Goal: Information Seeking & Learning: Check status

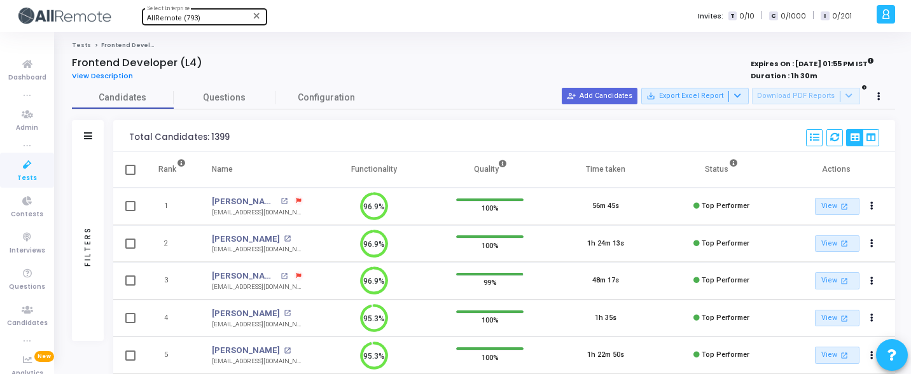
click at [219, 23] on div "AllRemote (793) Select Enterprise" at bounding box center [204, 15] width 115 height 19
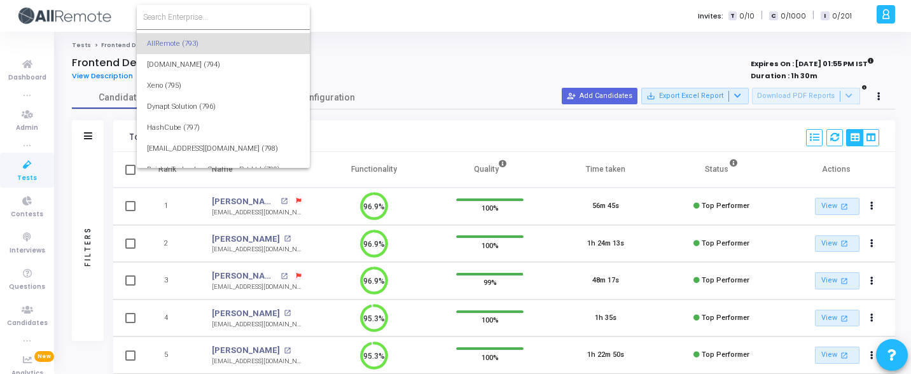
click at [226, 18] on input at bounding box center [223, 16] width 160 height 11
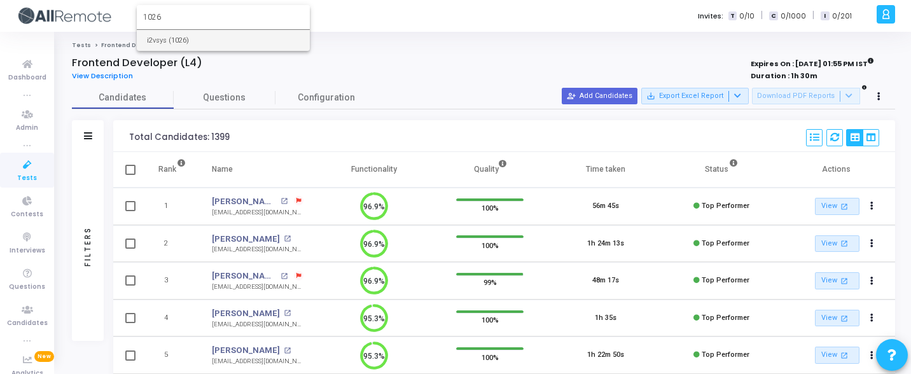
type input "1026"
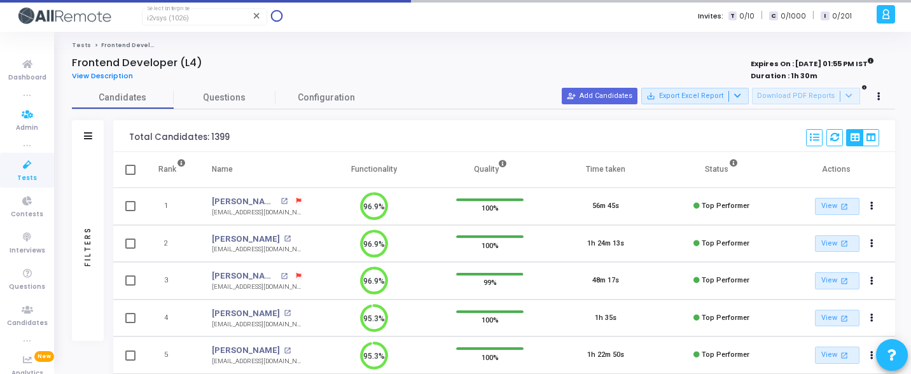
click at [33, 167] on icon at bounding box center [27, 165] width 27 height 16
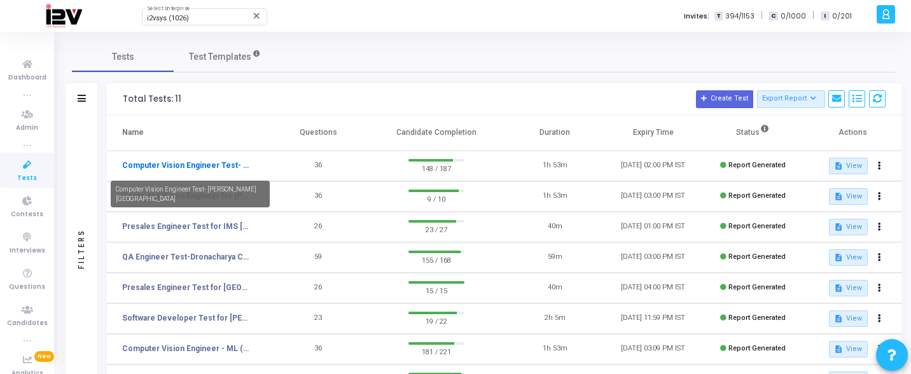
click at [210, 168] on link "Computer Vision Engineer Test- Bennett University" at bounding box center [185, 165] width 127 height 11
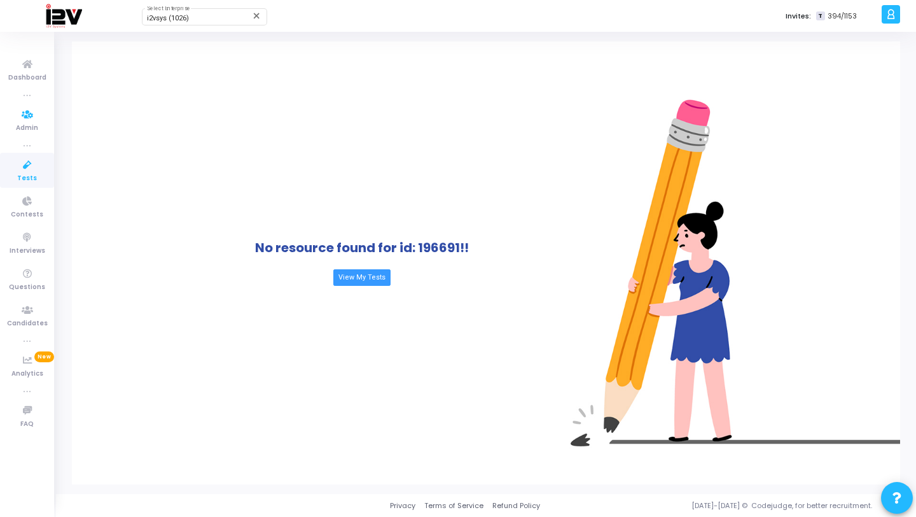
click at [31, 174] on span "Tests" at bounding box center [27, 178] width 20 height 11
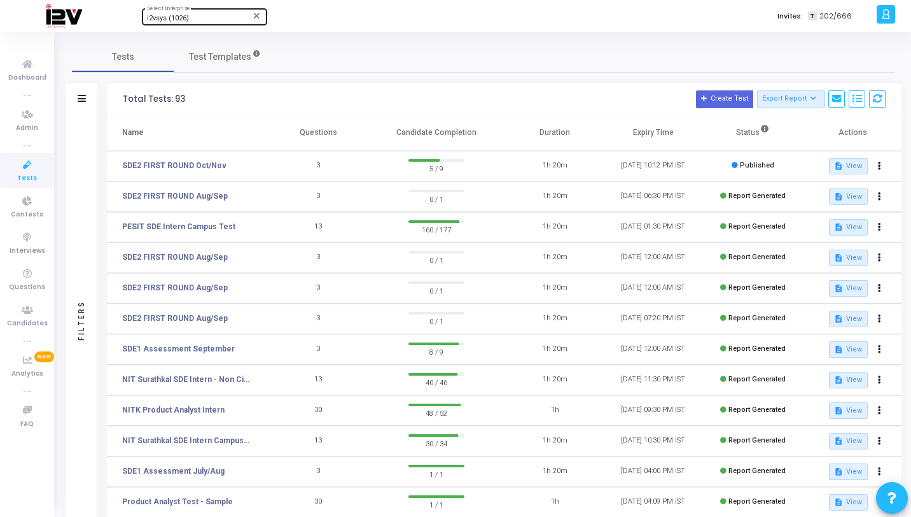
click at [169, 19] on span "i2vsys (1026)" at bounding box center [168, 18] width 42 height 8
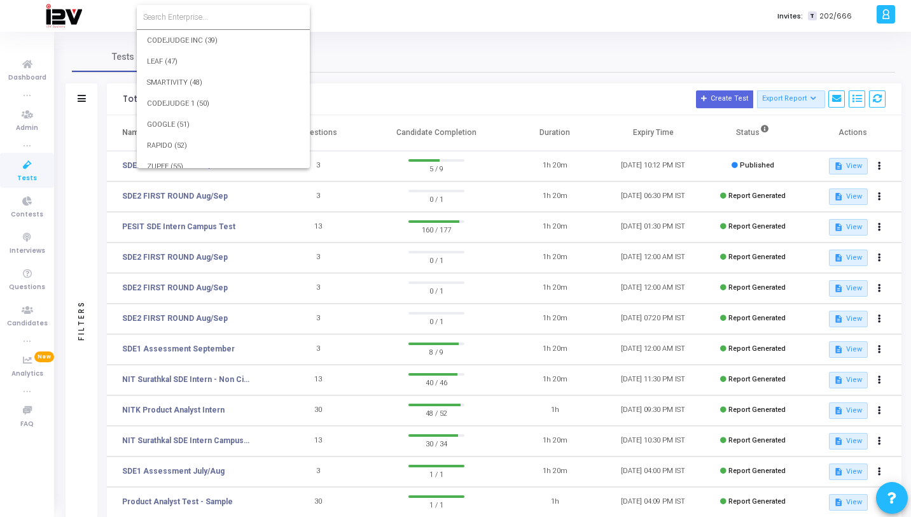
scroll to position [18933, 0]
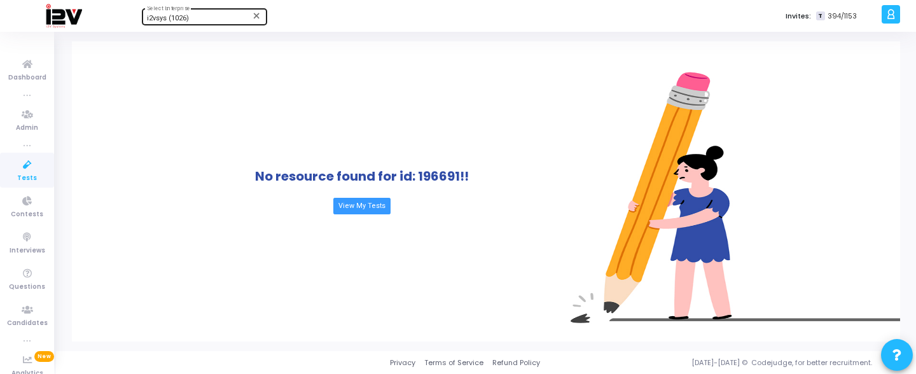
click at [218, 8] on div "i2vsys (1026) Select Enterprise" at bounding box center [204, 15] width 115 height 19
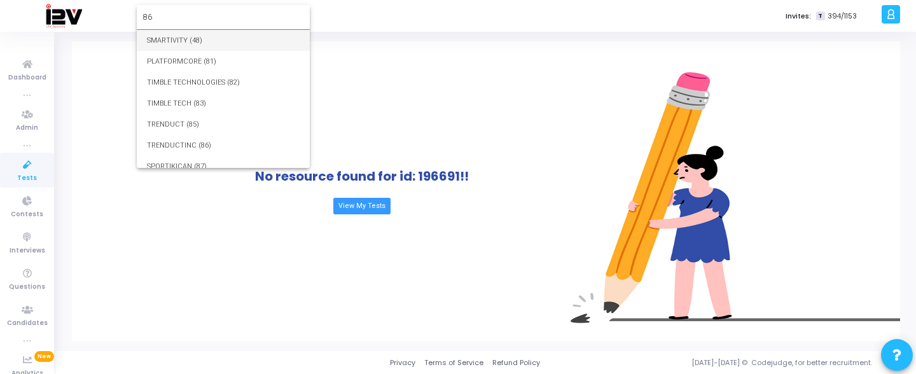
type input "86"
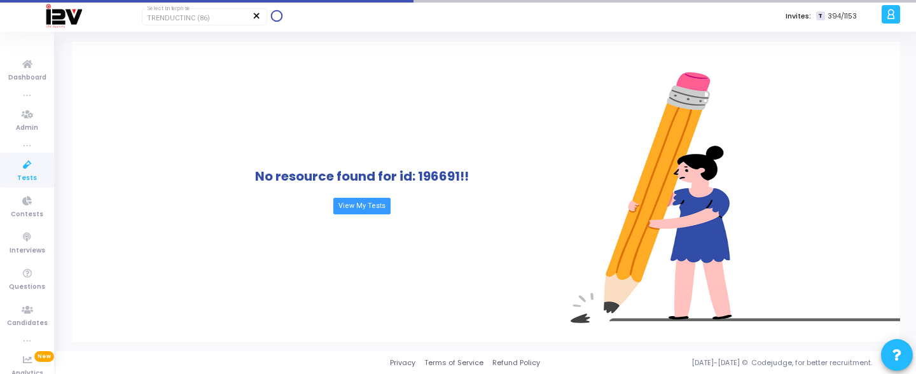
click at [255, 13] on mat-icon "close" at bounding box center [257, 16] width 10 height 10
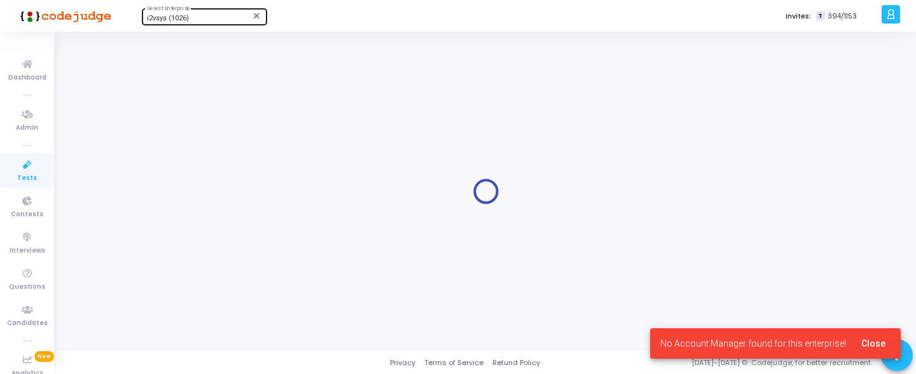
click at [231, 14] on div "i2vsys (1026) Select Enterprise" at bounding box center [204, 15] width 115 height 19
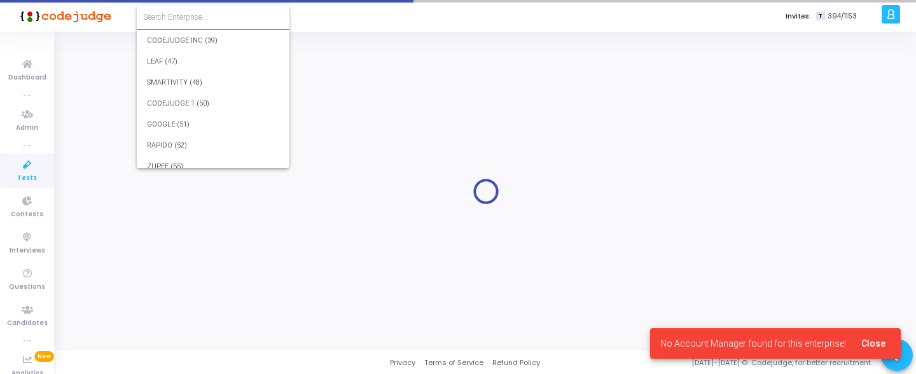
scroll to position [18933, 0]
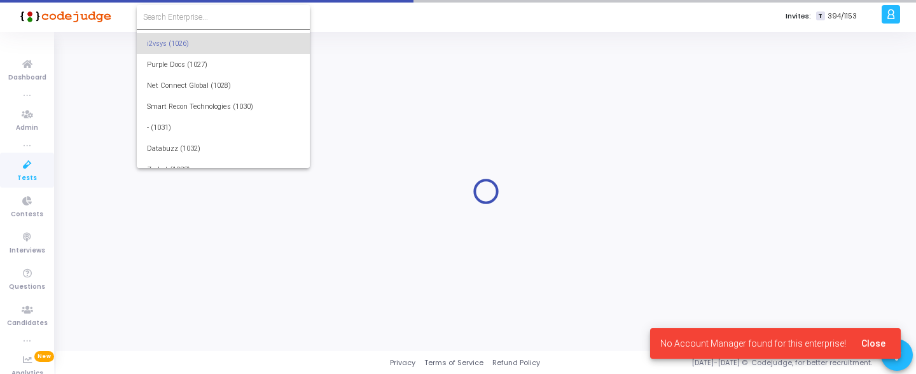
click at [226, 14] on input at bounding box center [223, 16] width 160 height 11
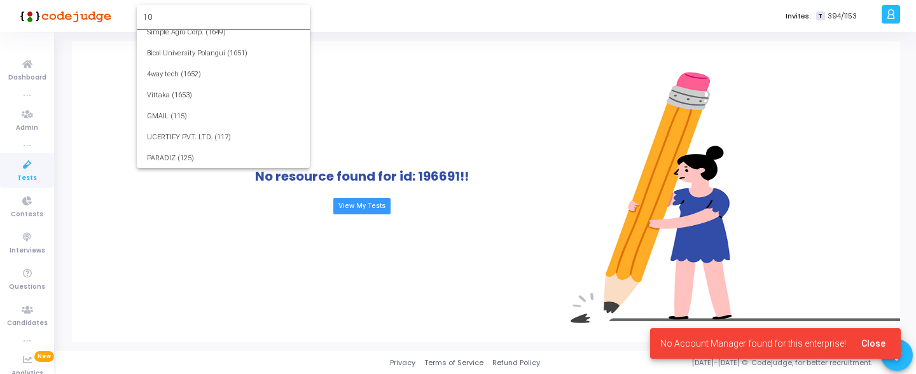
scroll to position [0, 0]
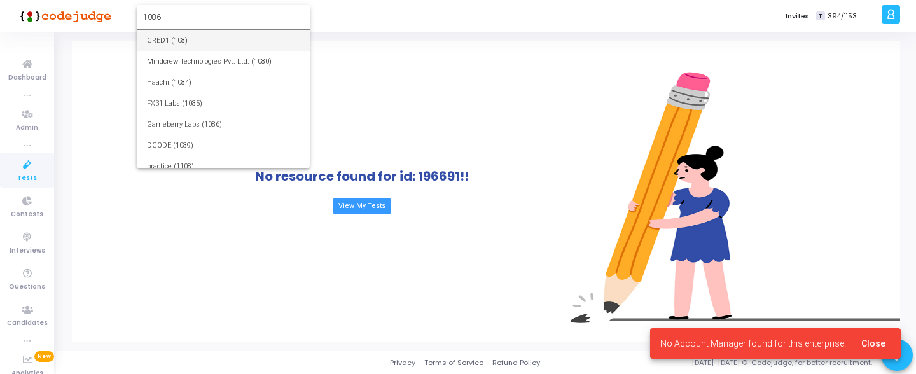
type input "1086"
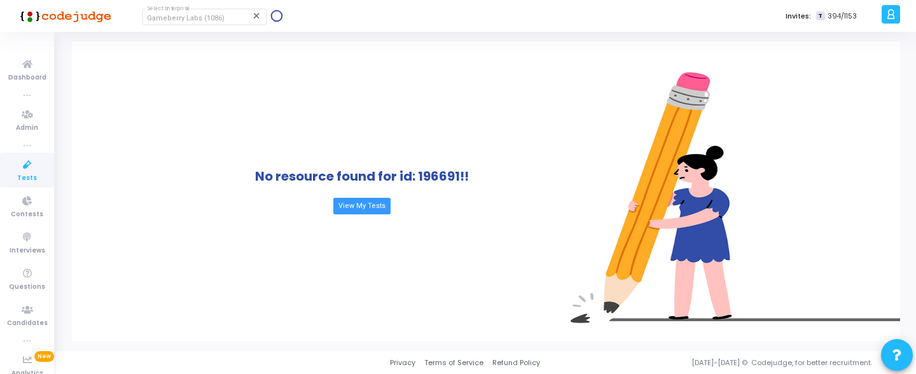
click at [26, 165] on icon at bounding box center [27, 165] width 27 height 16
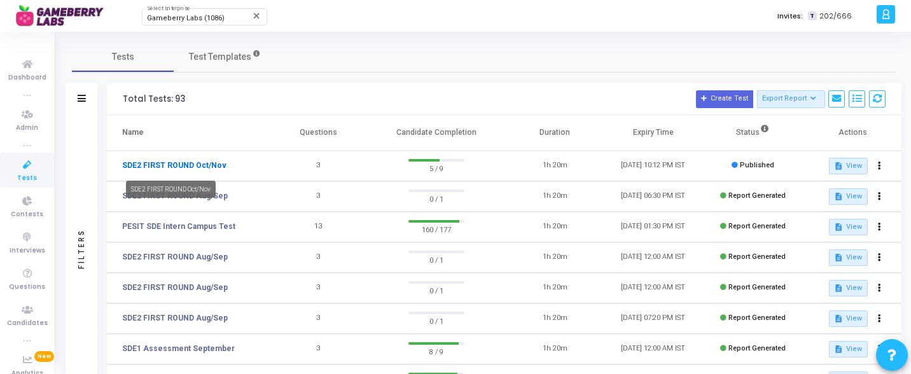
click at [200, 167] on link "SDE2 FIRST ROUND Oct/Nov" at bounding box center [174, 165] width 104 height 11
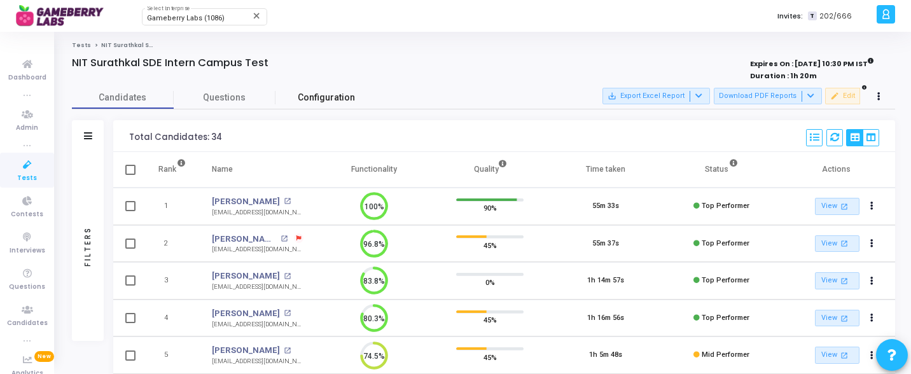
click at [339, 95] on span "Configuration" at bounding box center [326, 97] width 57 height 13
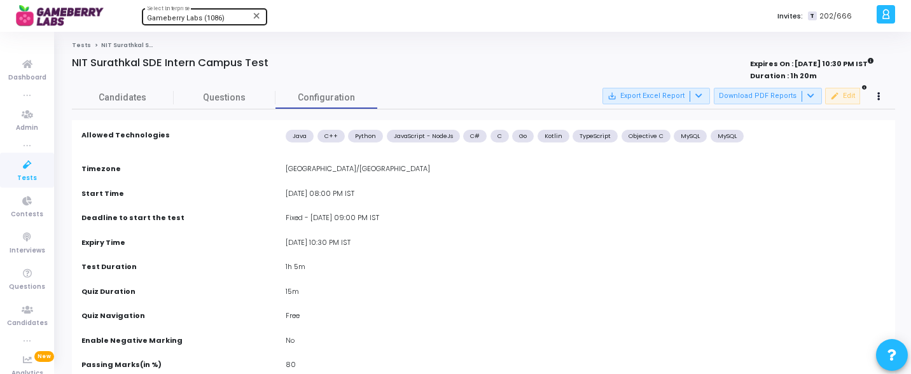
click at [177, 13] on div "Gameberry Labs (1086) Select Enterprise" at bounding box center [204, 15] width 115 height 19
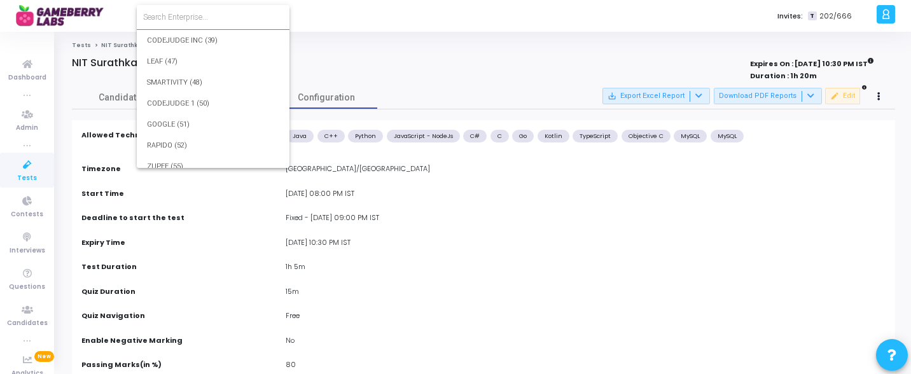
click at [209, 15] on input at bounding box center [213, 16] width 140 height 11
type input "793"
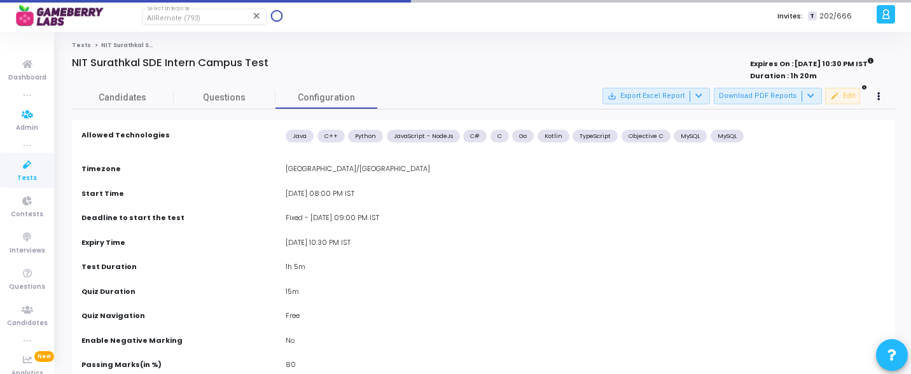
click at [27, 158] on icon at bounding box center [27, 165] width 27 height 16
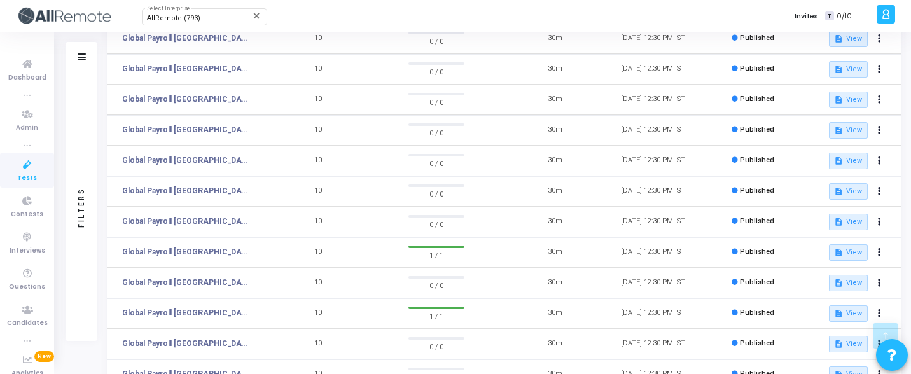
scroll to position [303, 0]
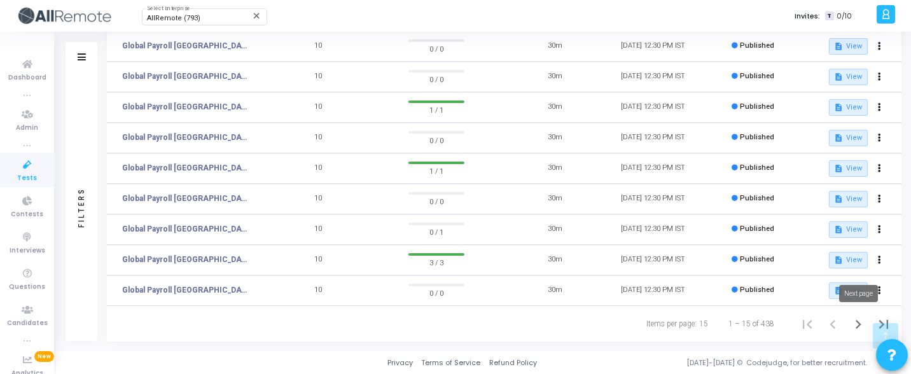
click at [854, 319] on icon "Next page" at bounding box center [858, 325] width 18 height 18
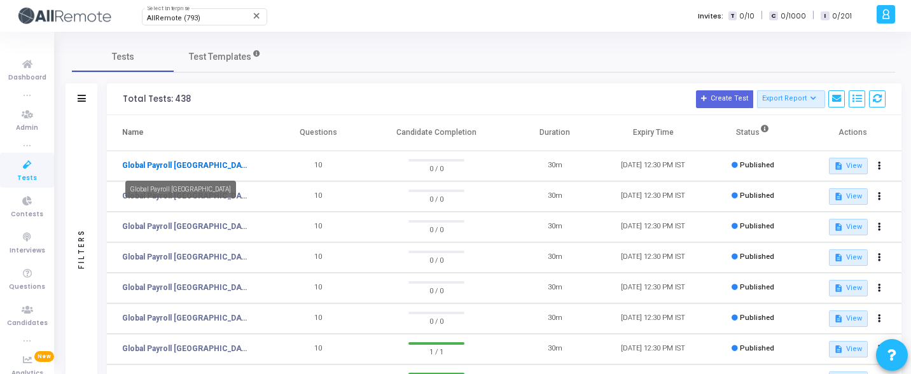
click at [162, 167] on link "Global Payroll Portugal" at bounding box center [185, 165] width 127 height 11
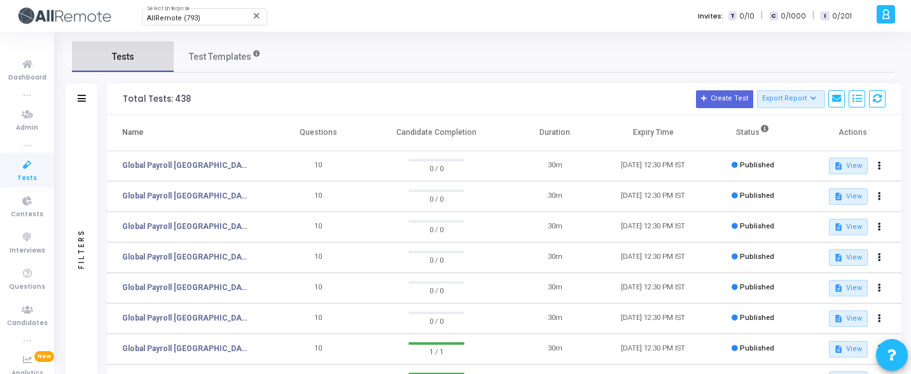
click at [94, 58] on link "Tests" at bounding box center [123, 56] width 102 height 31
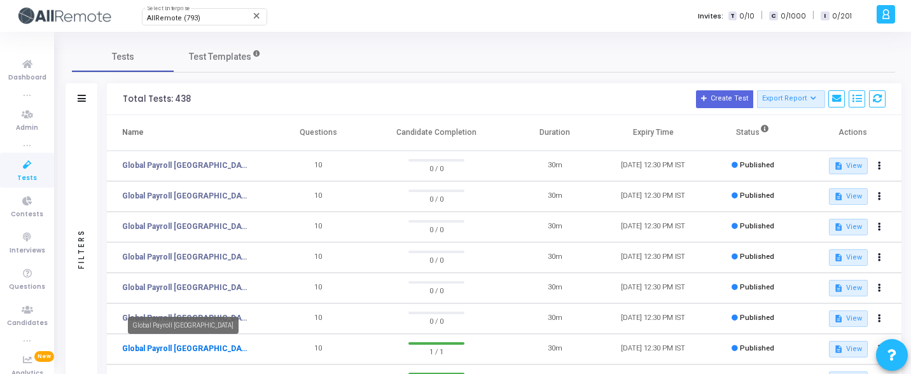
click at [197, 352] on link "Global Payroll United Kingdom" at bounding box center [185, 348] width 127 height 11
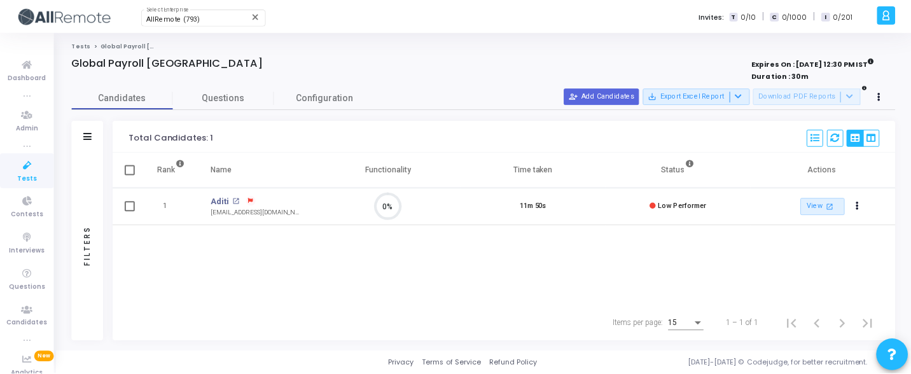
scroll to position [27, 32]
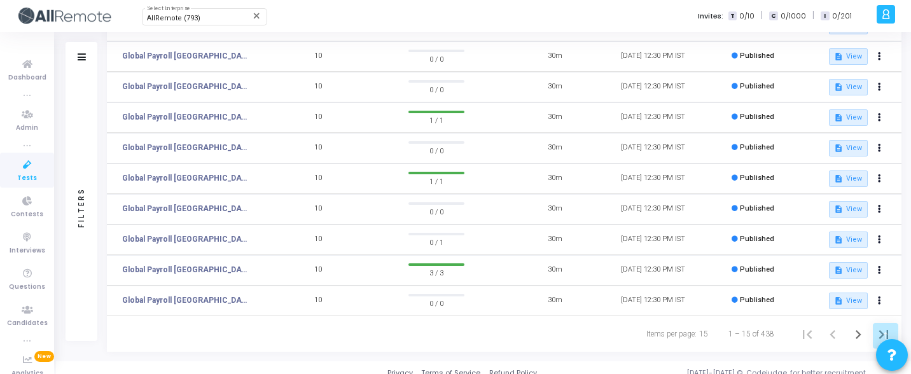
scroll to position [303, 0]
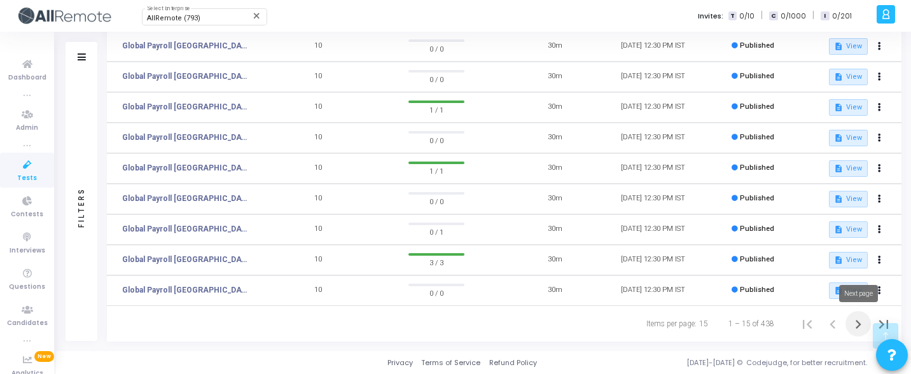
click at [852, 325] on icon "Next page" at bounding box center [858, 325] width 18 height 18
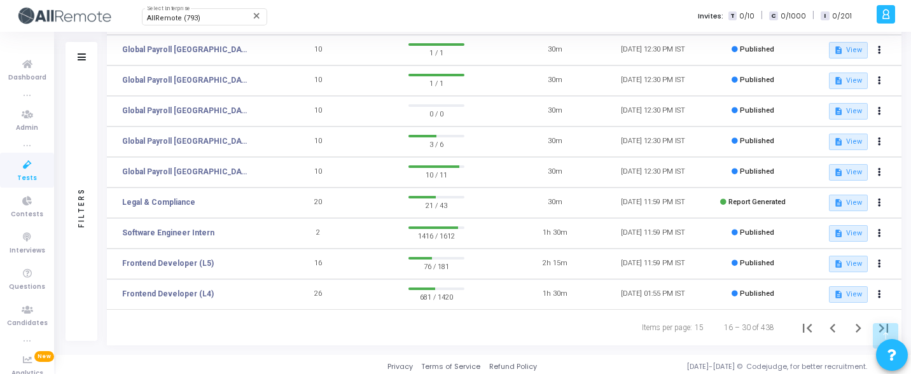
scroll to position [303, 0]
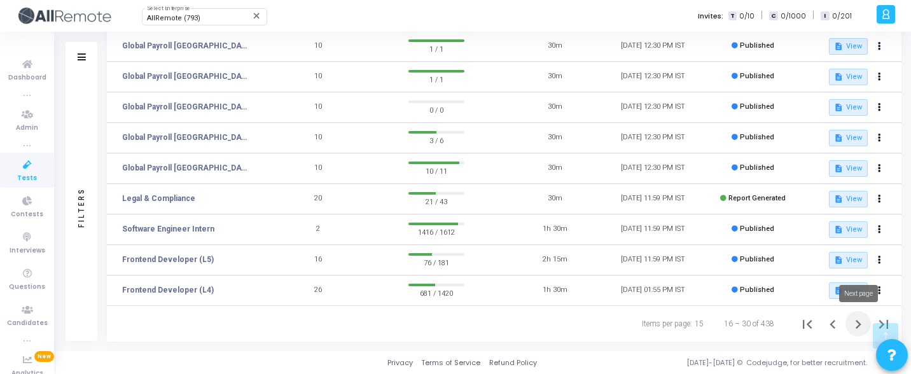
click at [848, 319] on button "Next page" at bounding box center [857, 323] width 25 height 25
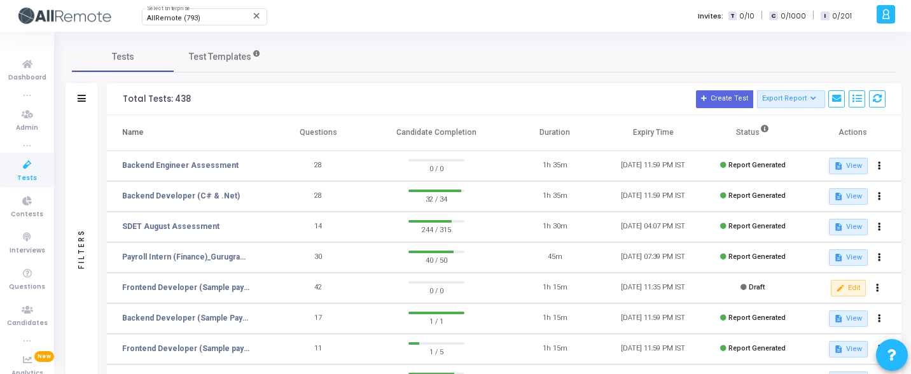
scroll to position [303, 0]
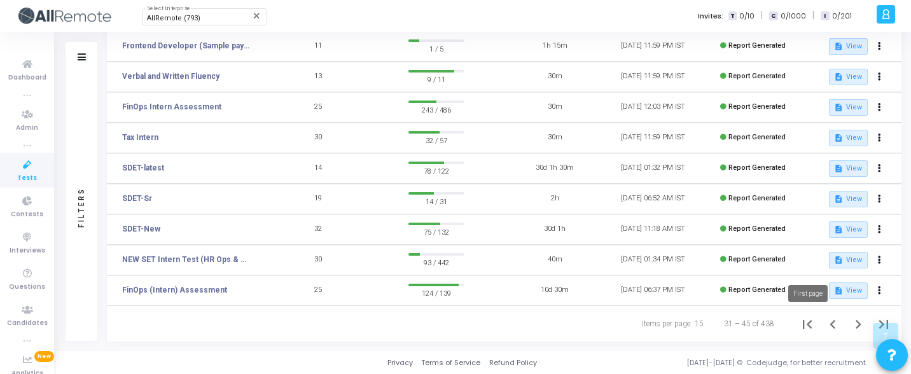
click at [808, 325] on icon "First page" at bounding box center [807, 324] width 9 height 9
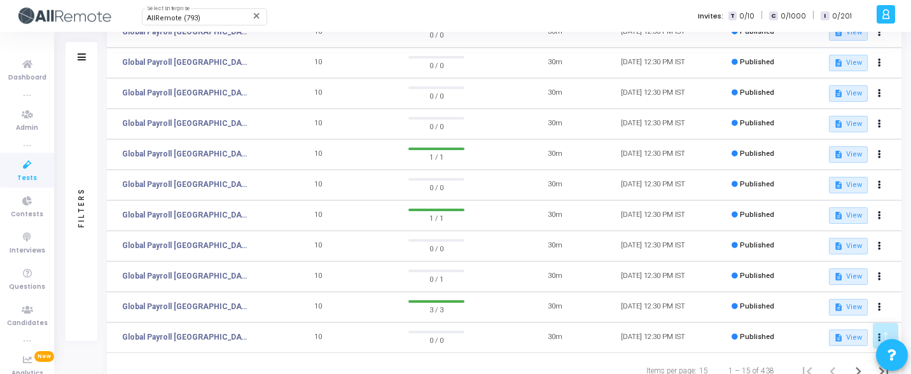
scroll to position [303, 0]
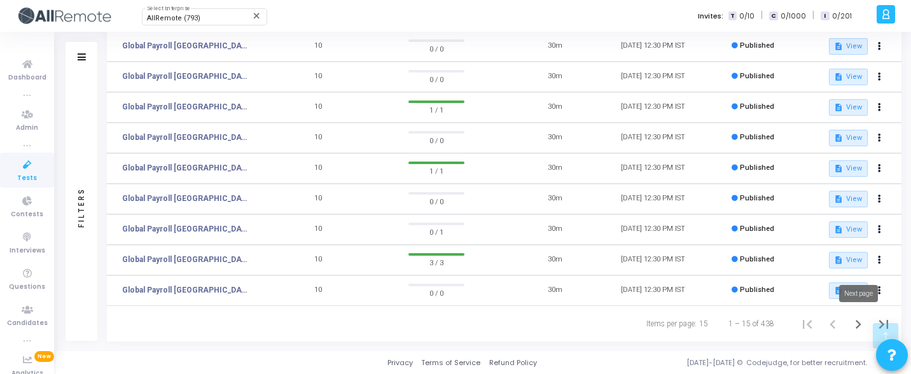
click at [853, 324] on icon "Next page" at bounding box center [858, 325] width 18 height 18
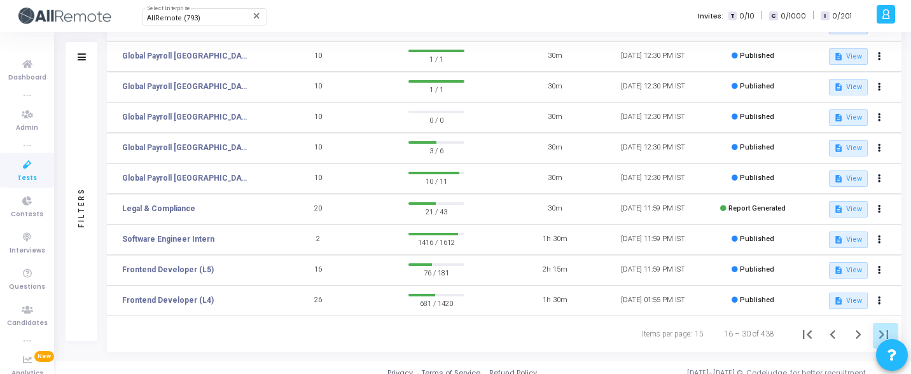
scroll to position [303, 0]
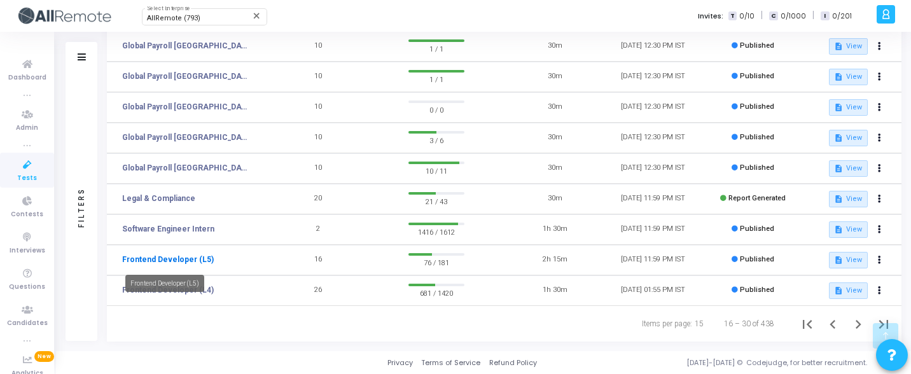
click at [198, 260] on link "Frontend Developer (L5)" at bounding box center [168, 259] width 92 height 11
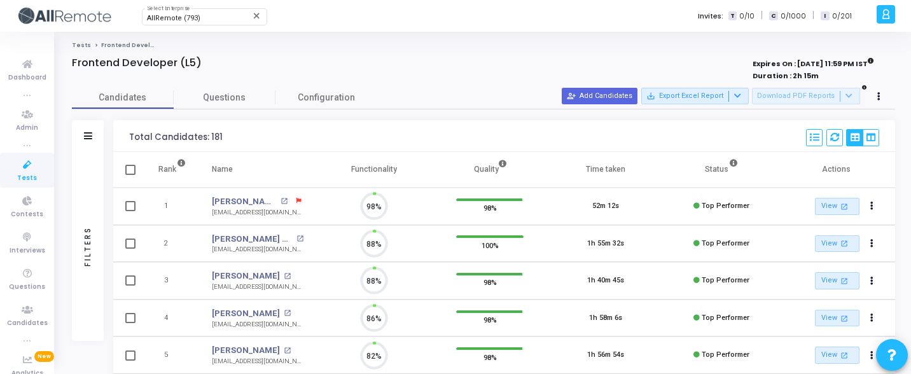
scroll to position [27, 32]
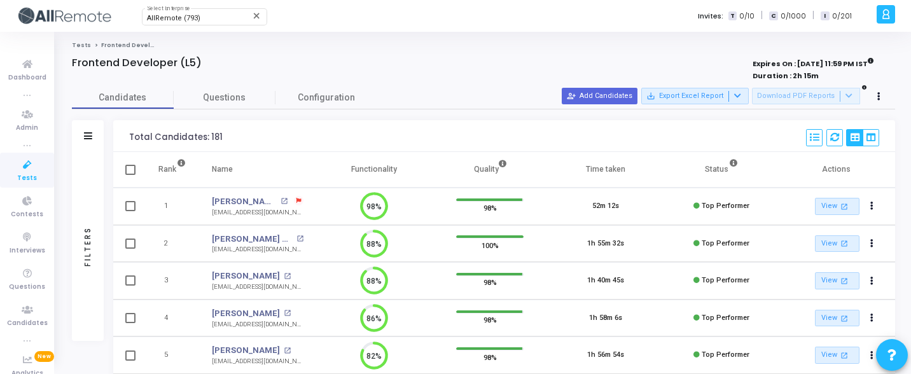
click at [98, 228] on div "Filters" at bounding box center [88, 246] width 32 height 189
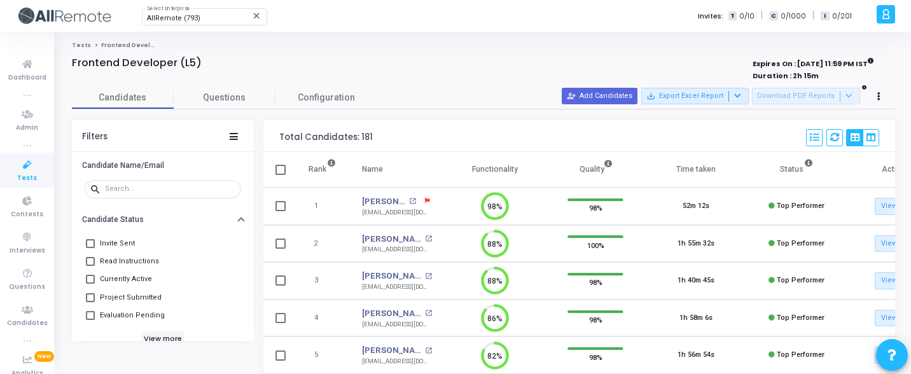
click at [141, 273] on span "Currently Active" at bounding box center [126, 279] width 52 height 15
click at [90, 284] on input "Currently Active" at bounding box center [90, 284] width 1 height 1
checkbox input "true"
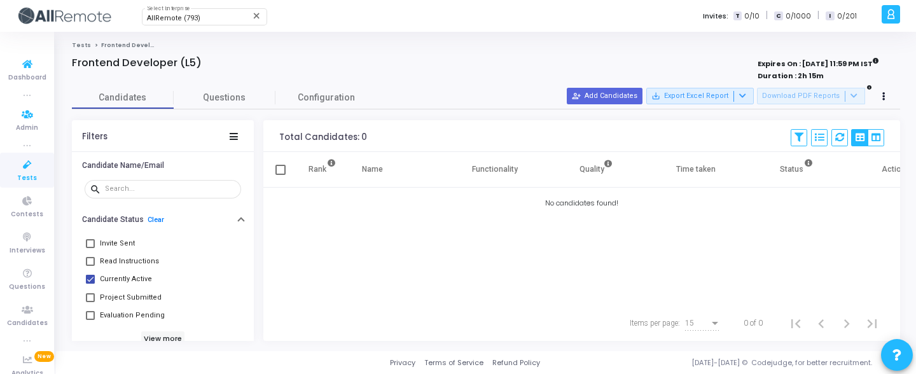
click at [32, 160] on icon at bounding box center [27, 165] width 27 height 16
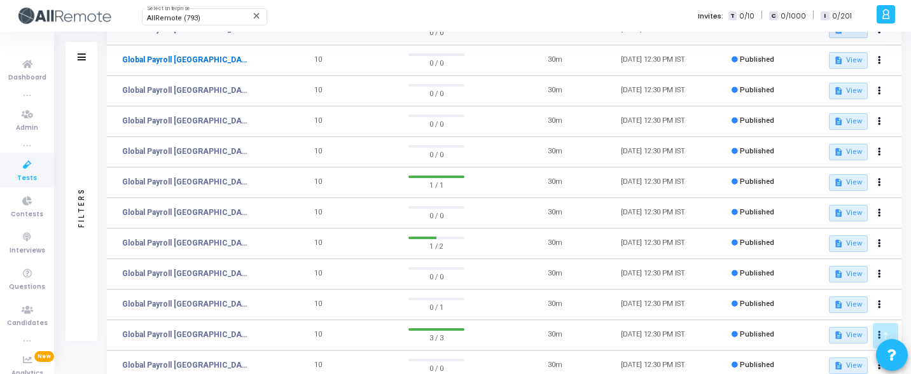
scroll to position [263, 0]
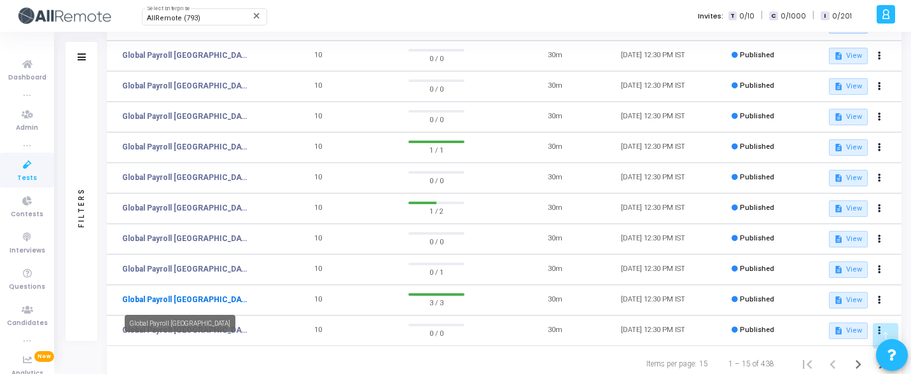
click at [184, 301] on link "Global Payroll Canada" at bounding box center [185, 299] width 127 height 11
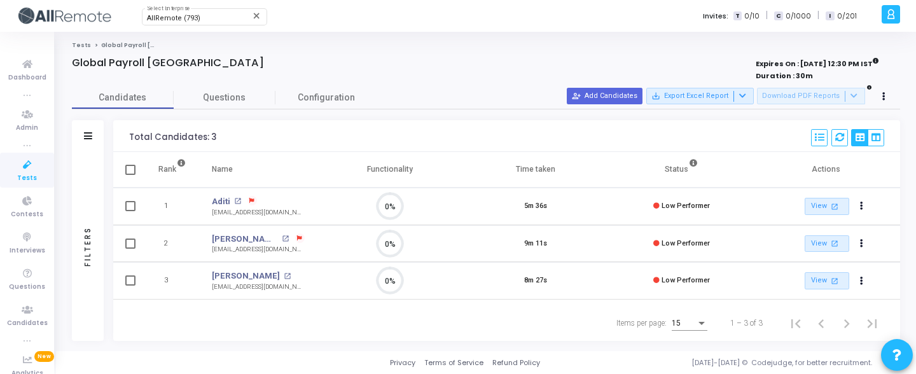
scroll to position [27, 32]
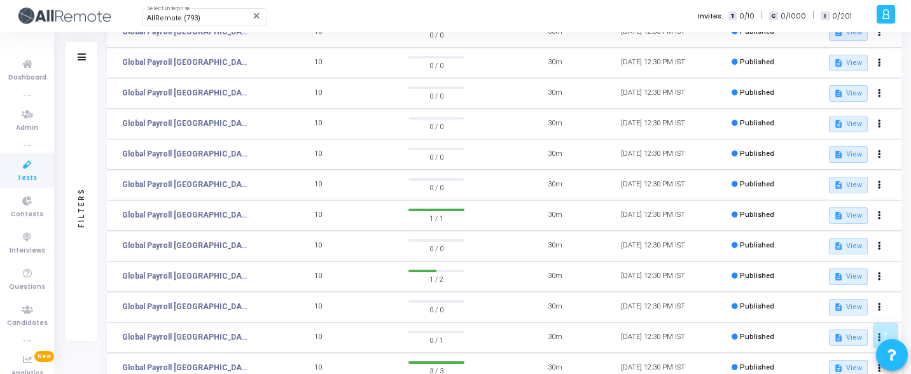
scroll to position [303, 0]
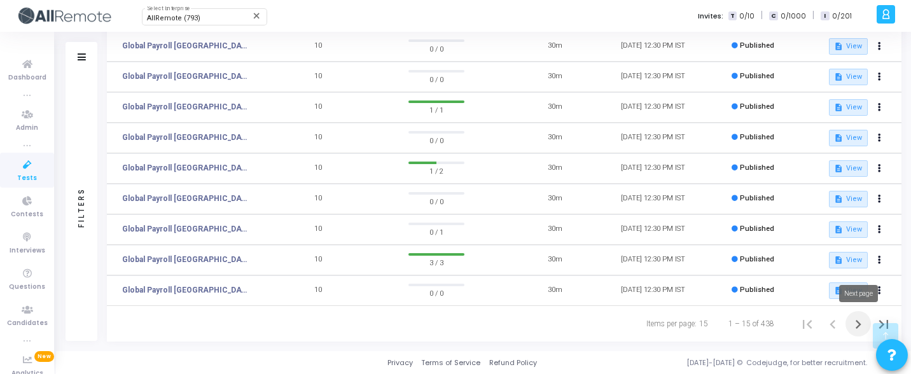
click at [854, 321] on icon "Next page" at bounding box center [858, 325] width 18 height 18
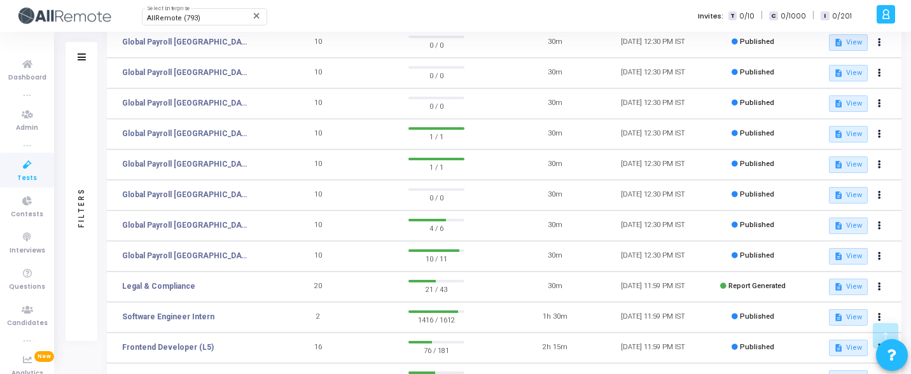
scroll to position [224, 0]
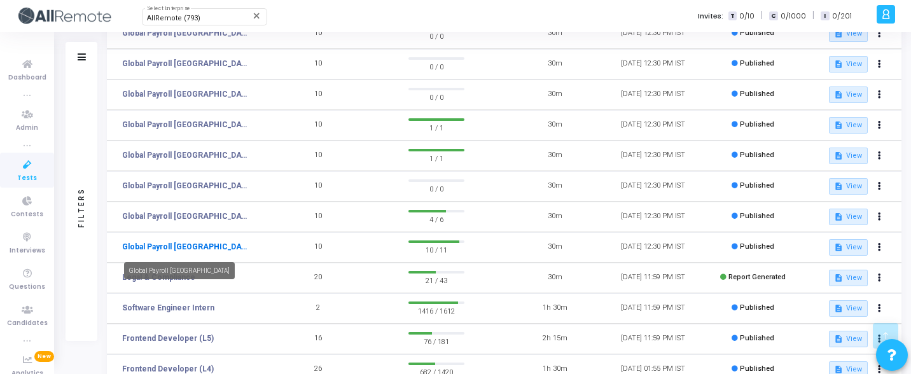
click at [177, 247] on link "Global Payroll India" at bounding box center [185, 246] width 127 height 11
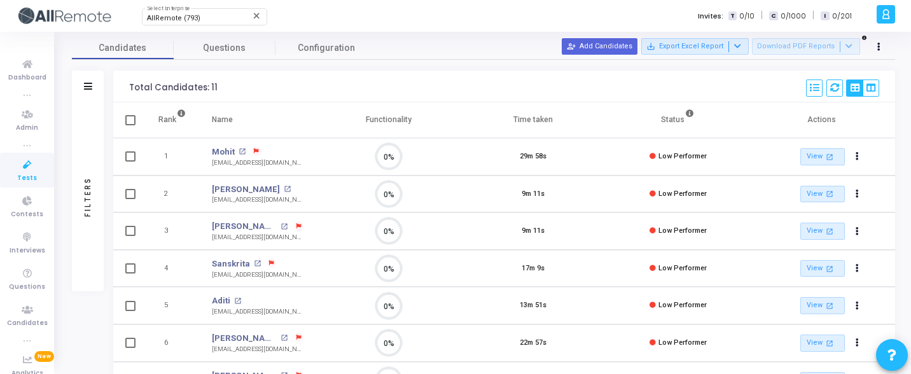
scroll to position [6, 6]
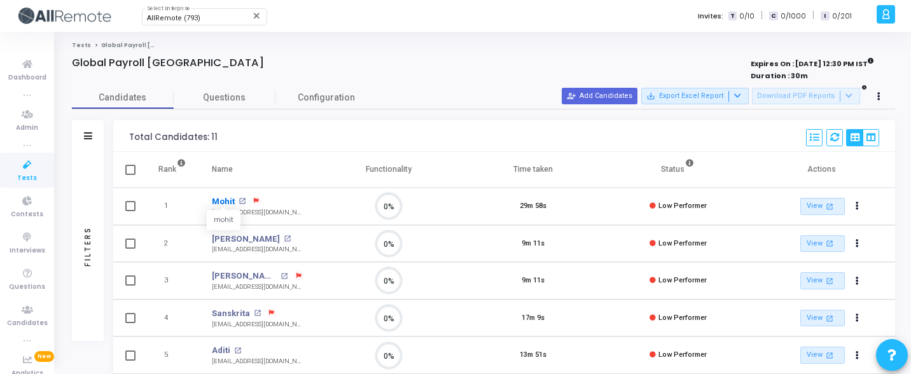
click at [222, 203] on link "Mohit" at bounding box center [223, 201] width 23 height 13
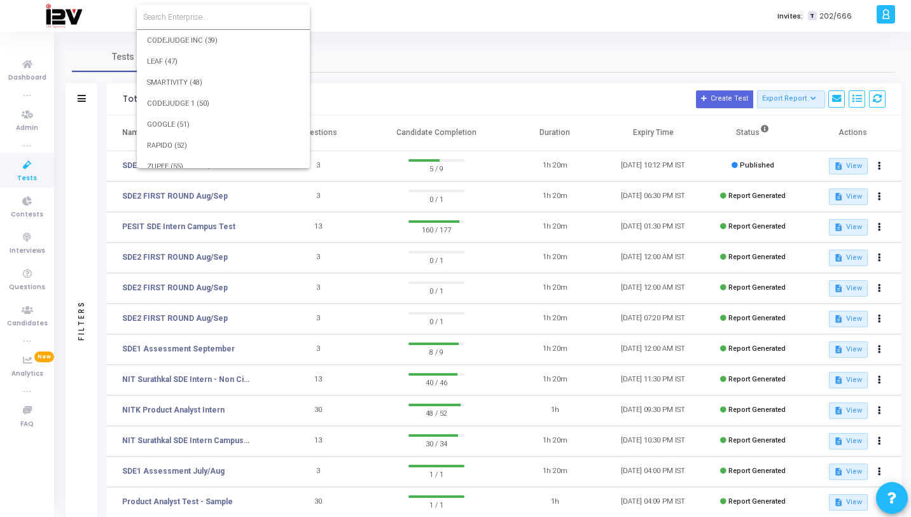
click at [13, 163] on div at bounding box center [455, 258] width 911 height 517
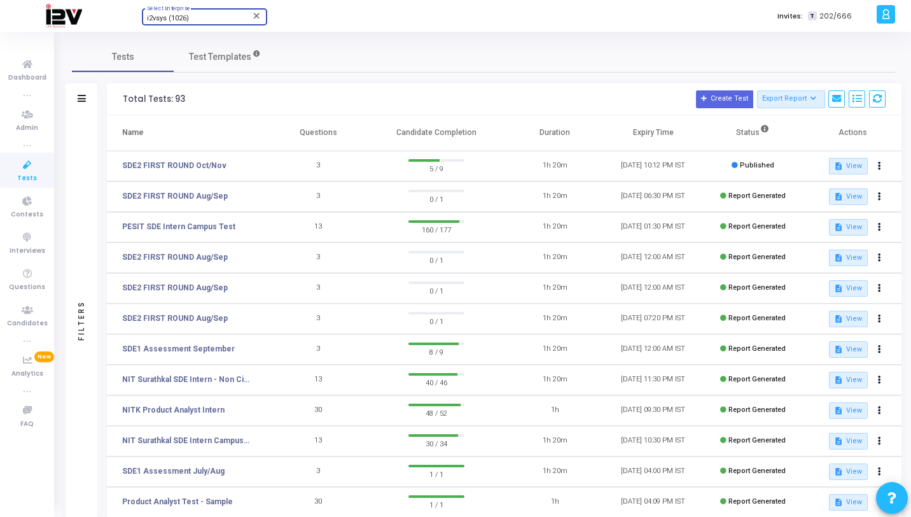
scroll to position [18909, 0]
click at [14, 163] on icon at bounding box center [27, 165] width 27 height 16
click at [167, 21] on span "i2vsys (1026)" at bounding box center [168, 18] width 42 height 8
type input "571"
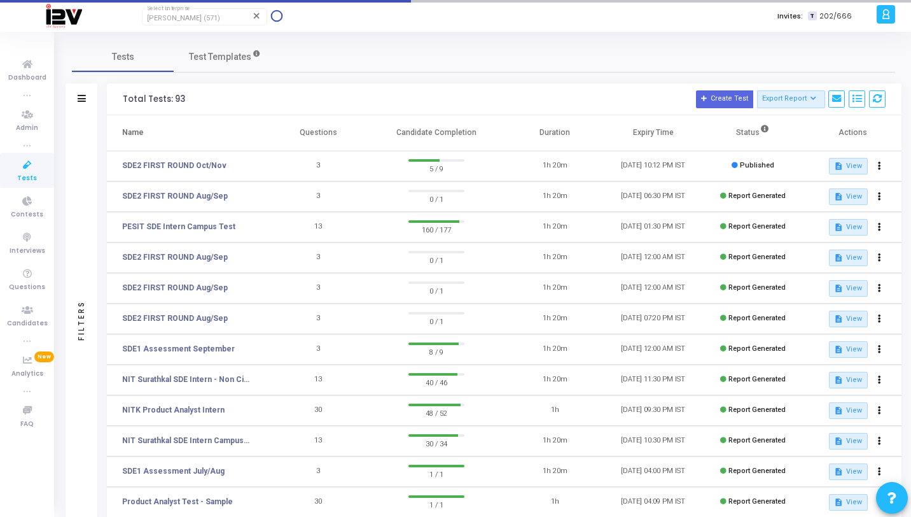
click at [15, 179] on link "Tests" at bounding box center [27, 170] width 54 height 35
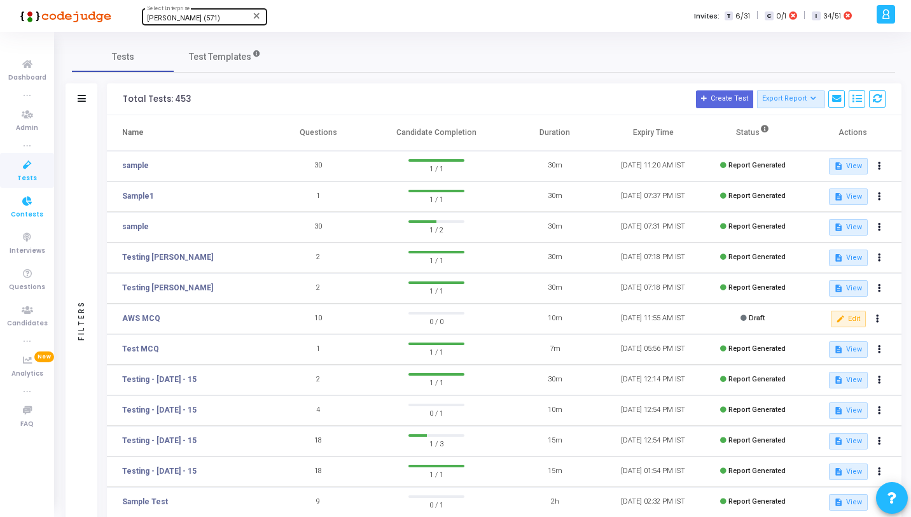
click at [20, 197] on icon at bounding box center [27, 201] width 27 height 16
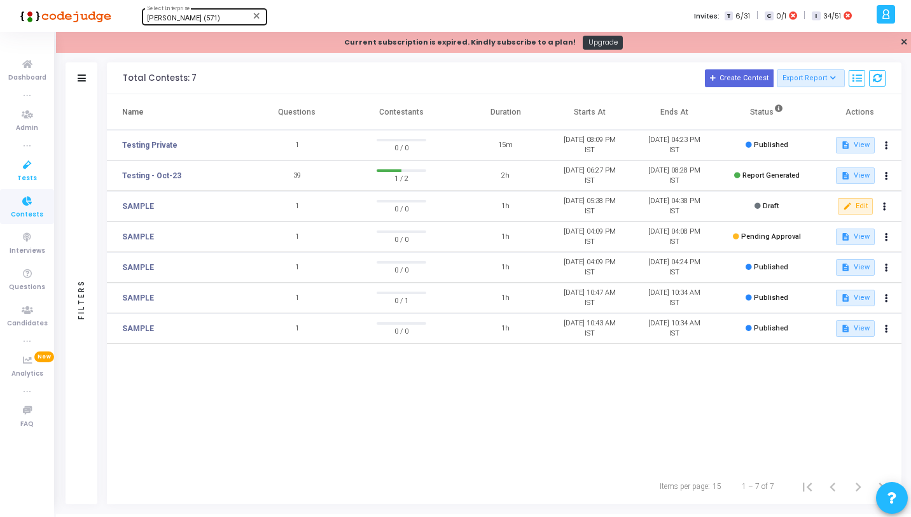
click at [31, 165] on icon at bounding box center [27, 165] width 27 height 16
